Goal: Use online tool/utility: Utilize a website feature to perform a specific function

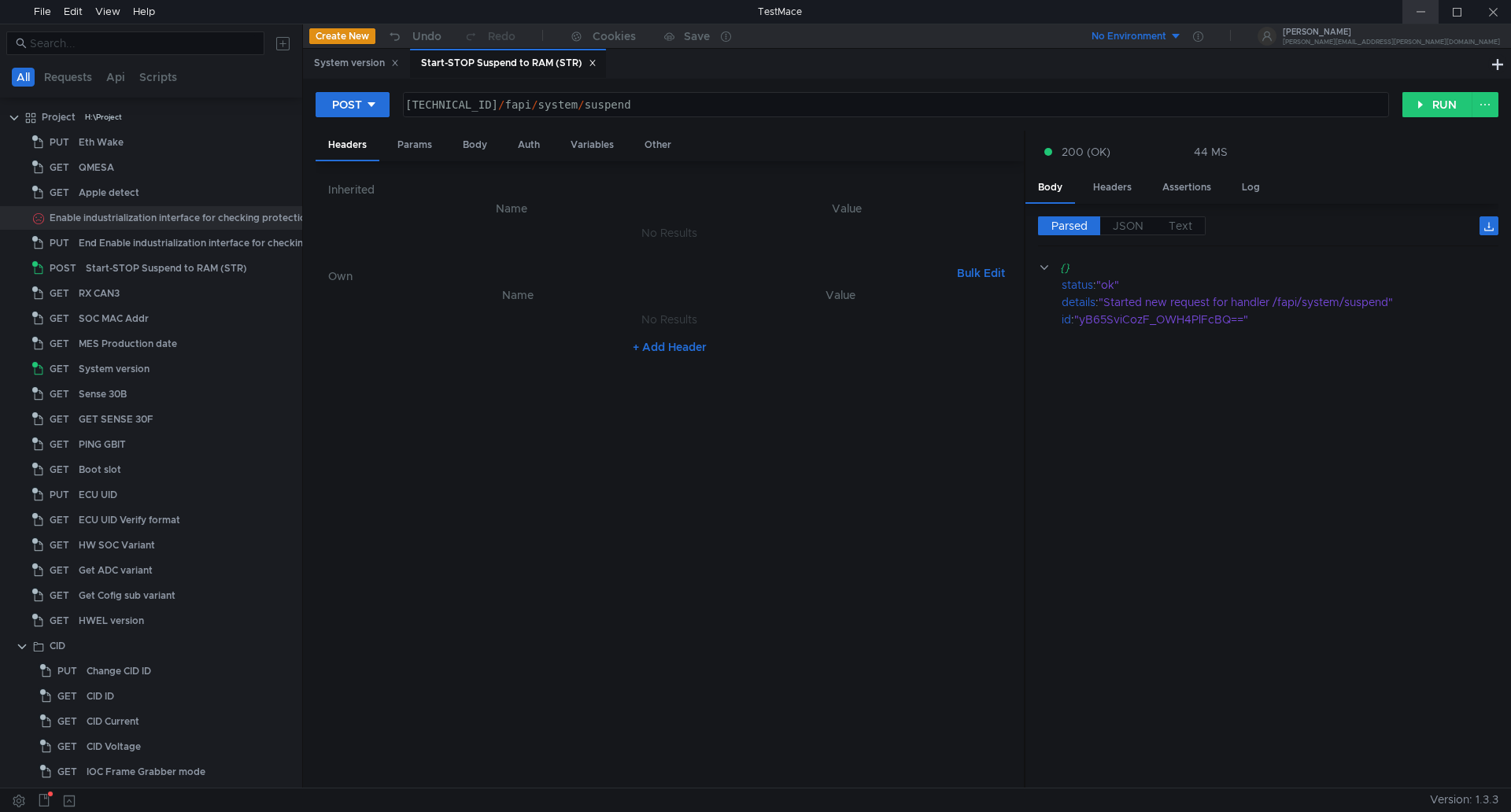
click at [1419, 7] on div at bounding box center [1420, 11] width 36 height 23
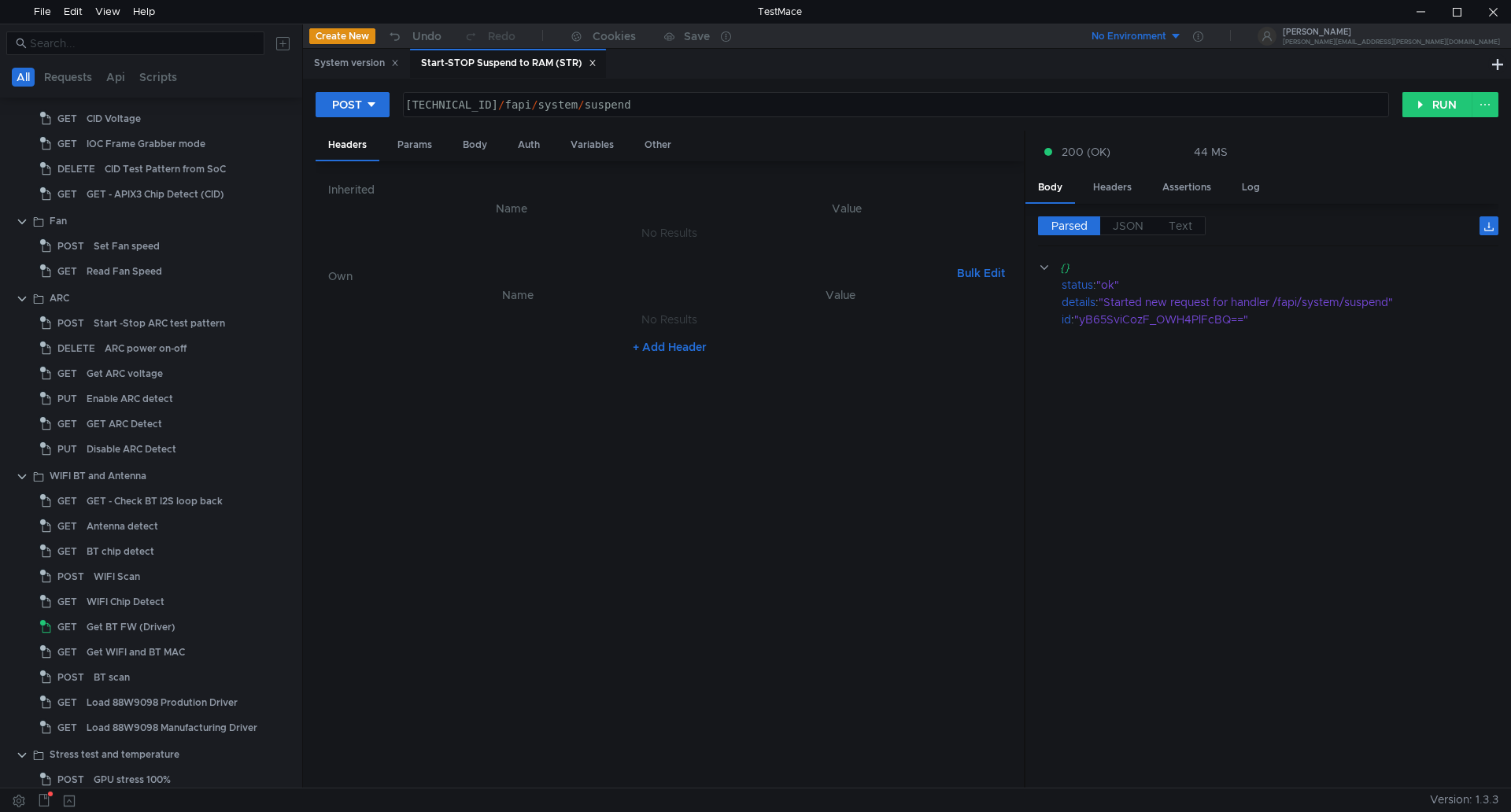
scroll to position [787, 0]
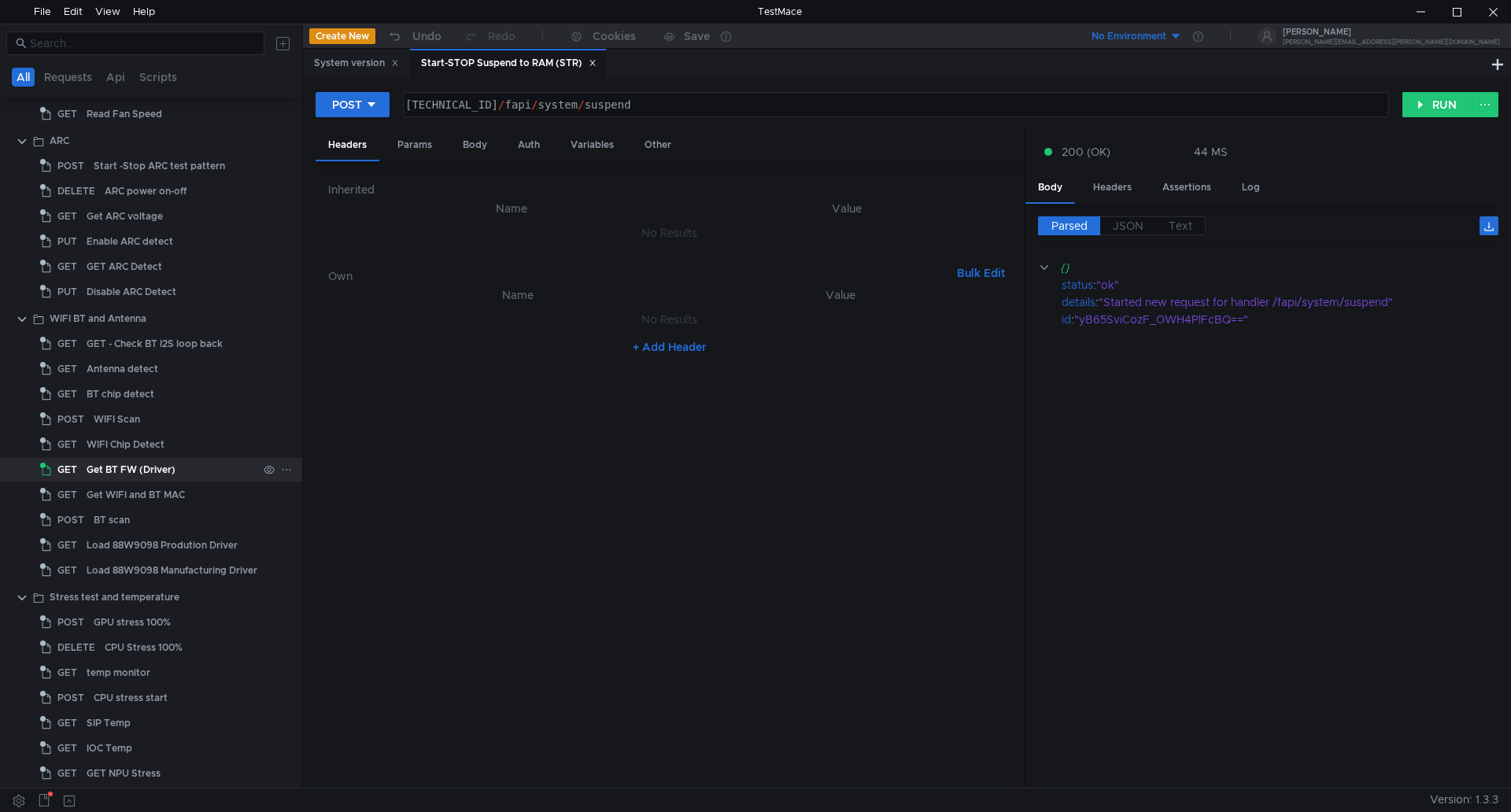
click at [160, 474] on div "Get BT FW (Driver)" at bounding box center [131, 469] width 89 height 23
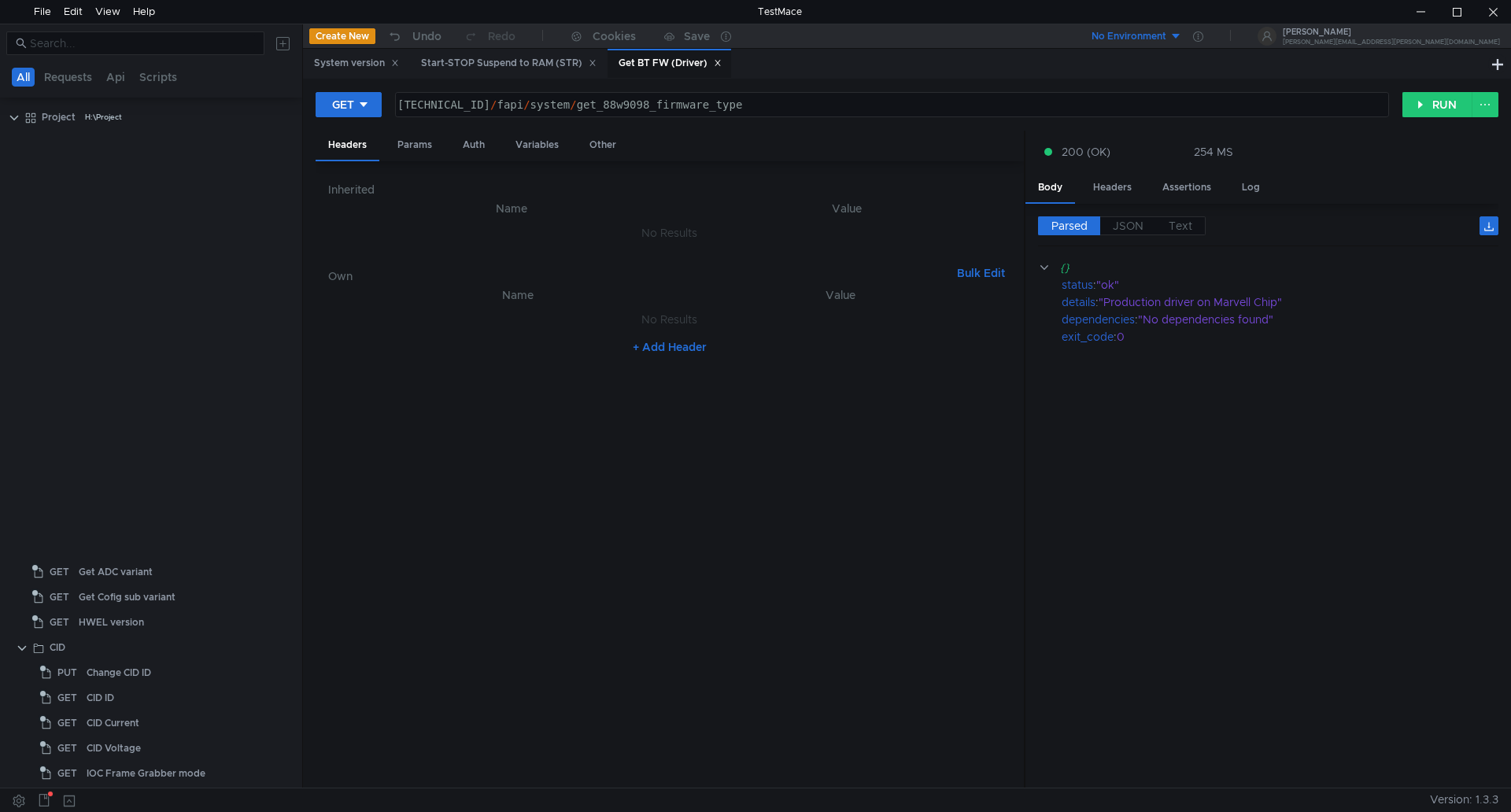
scroll to position [787, 0]
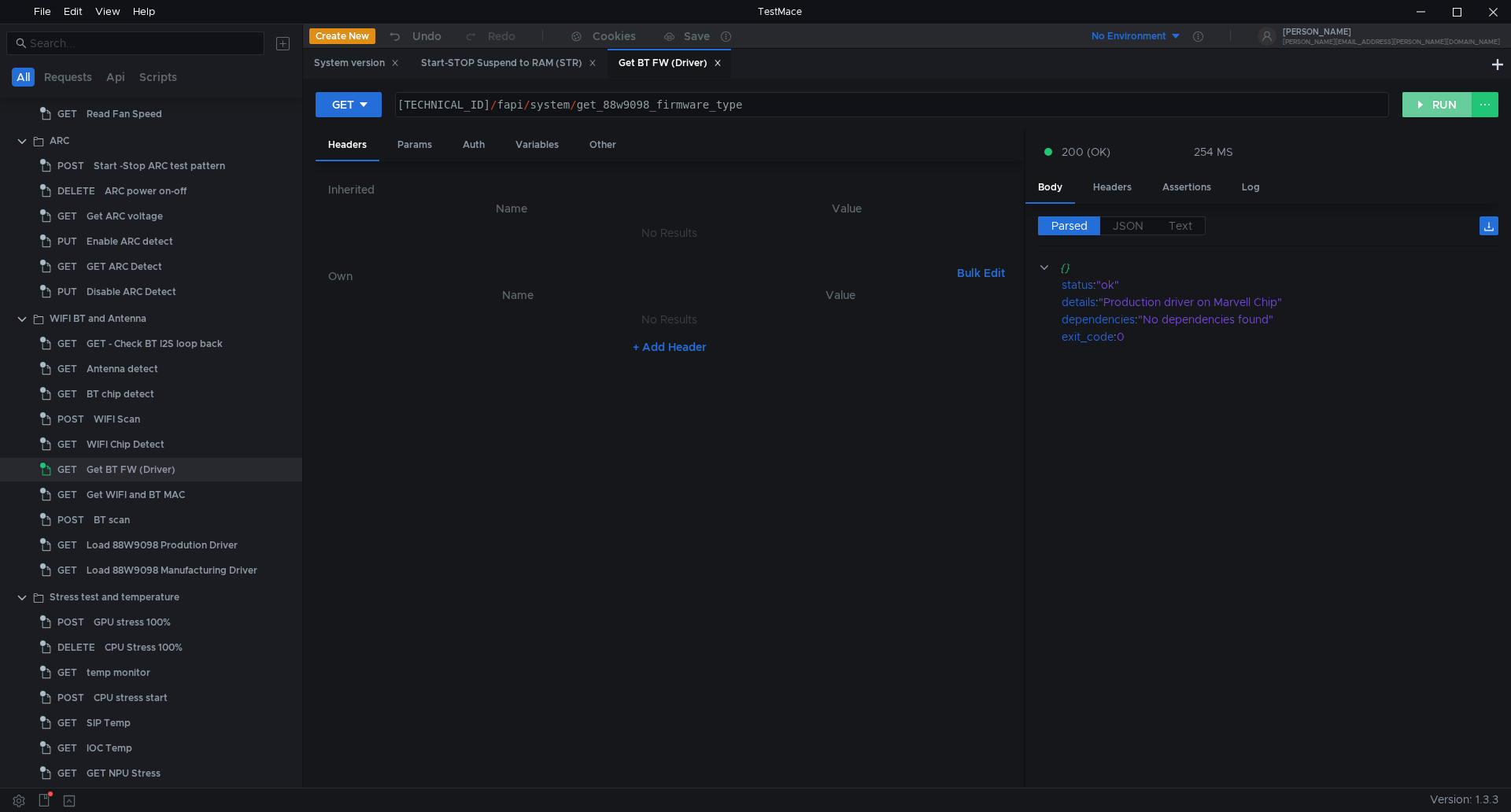
click at [1429, 107] on button "RUN" at bounding box center [1437, 105] width 70 height 25
click at [721, 65] on icon at bounding box center [718, 63] width 6 height 6
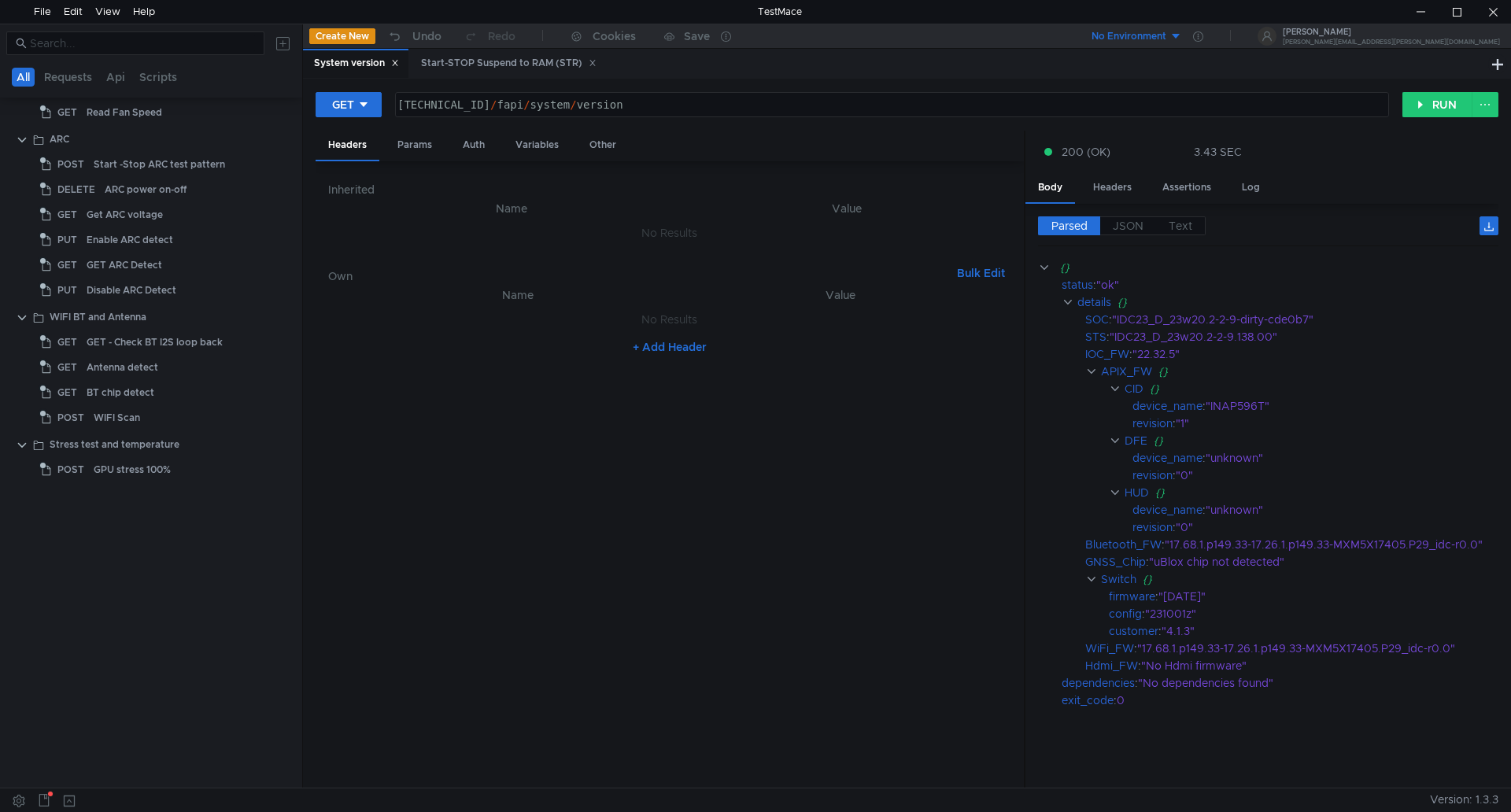
scroll to position [0, 0]
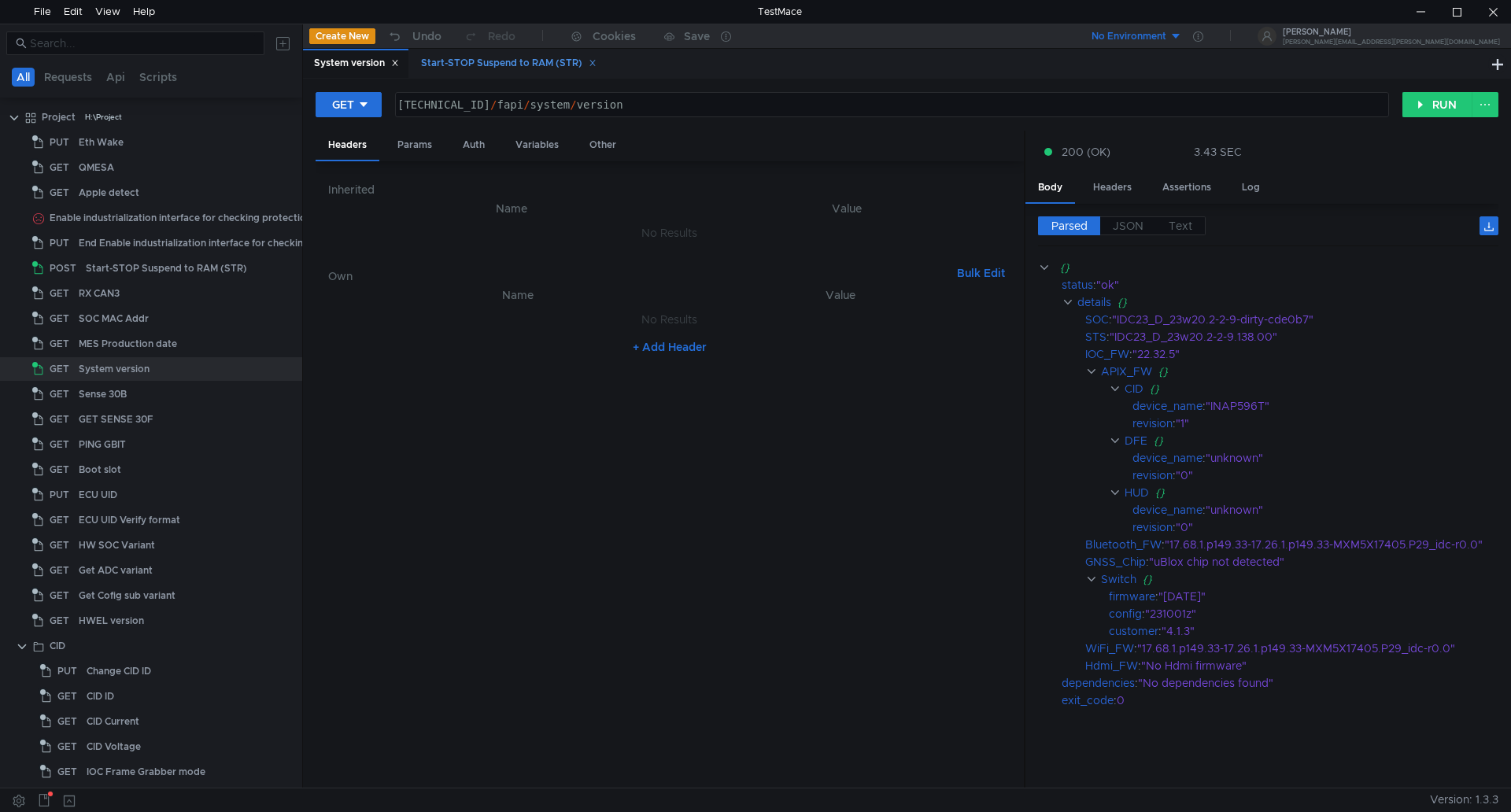
click at [483, 63] on div "Start-STOP Suspend to RAM (STR)" at bounding box center [509, 63] width 175 height 17
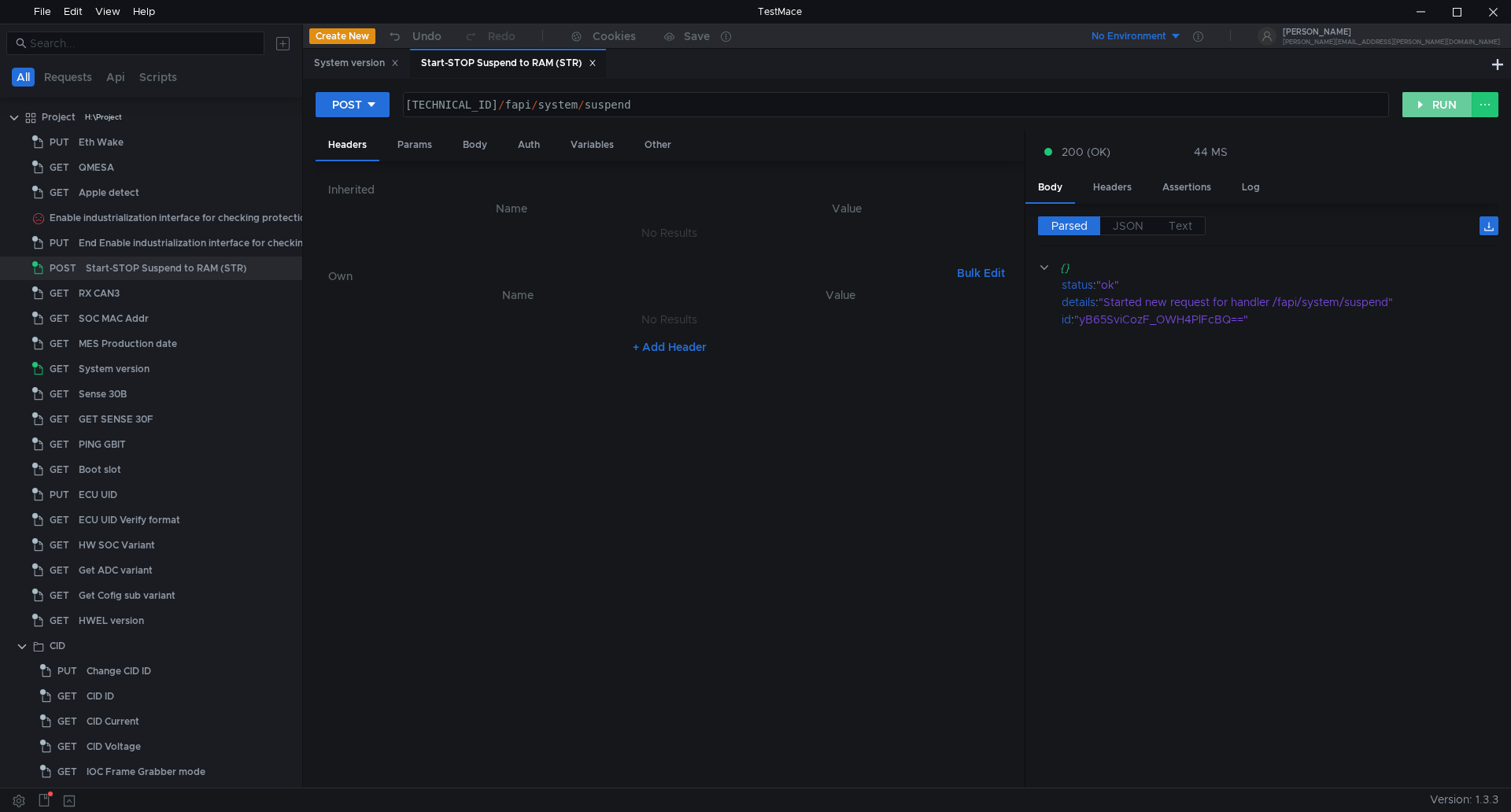
click at [1429, 109] on button "RUN" at bounding box center [1437, 105] width 70 height 25
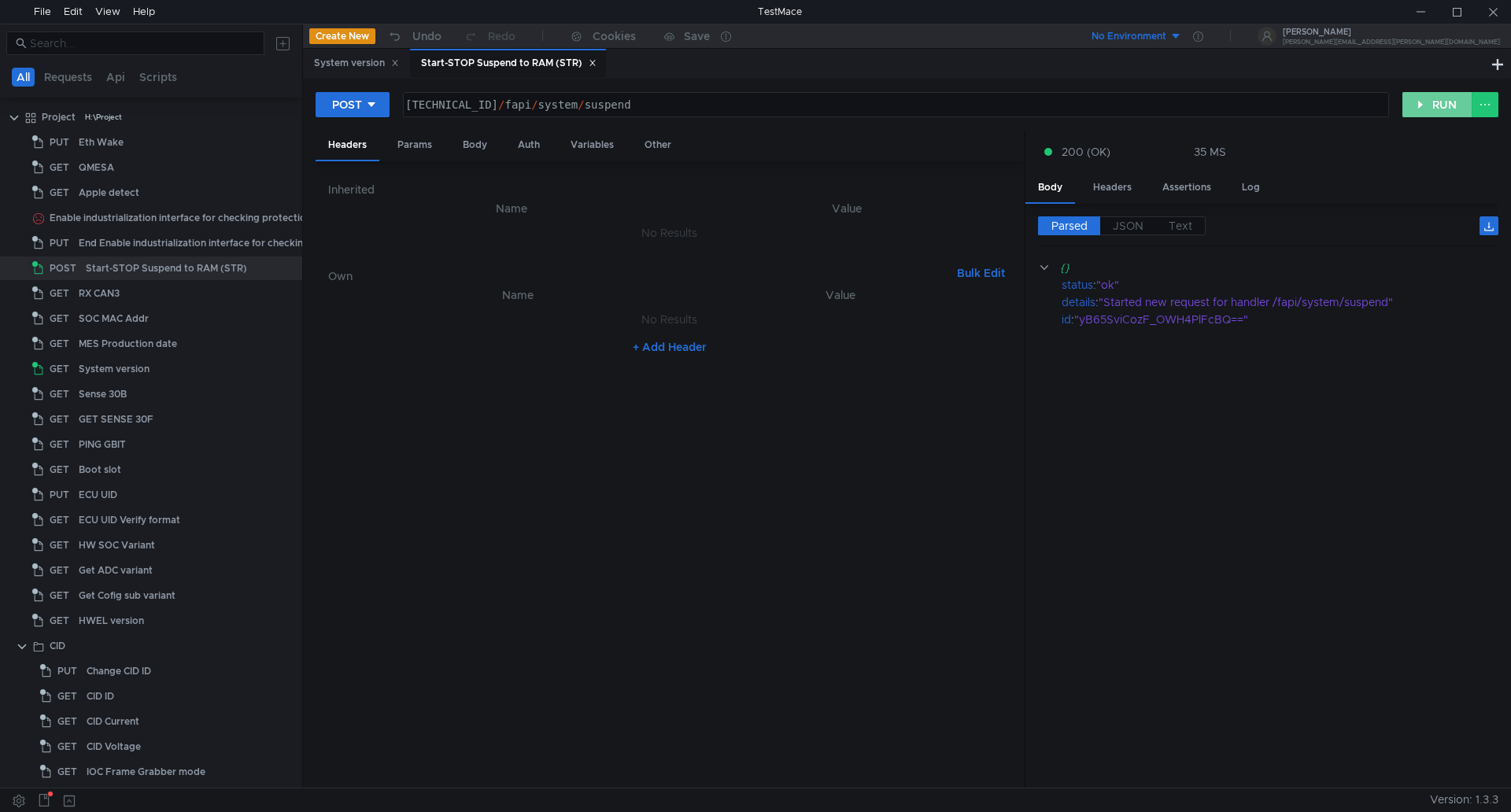
click at [1424, 112] on button "RUN" at bounding box center [1437, 105] width 70 height 25
click at [1496, 16] on div at bounding box center [1492, 11] width 36 height 23
